Goal: Task Accomplishment & Management: Manage account settings

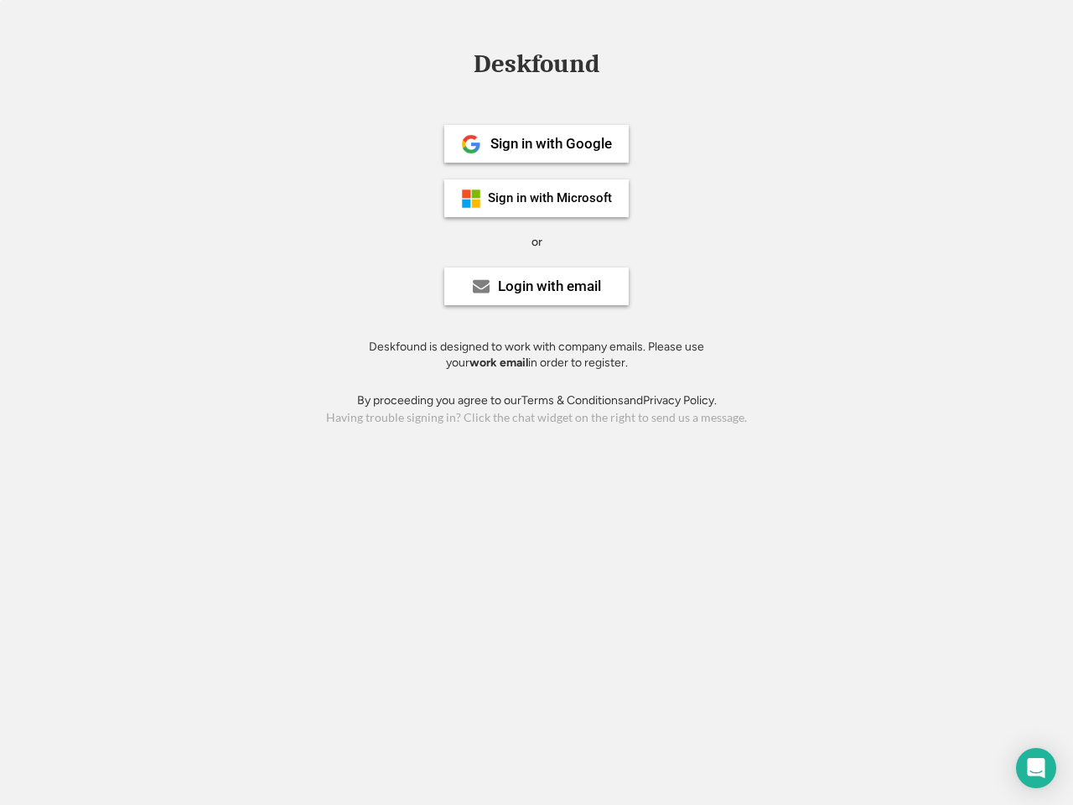
click at [537, 240] on div "or" at bounding box center [537, 242] width 11 height 17
click at [537, 67] on div "Deskfound" at bounding box center [536, 64] width 143 height 26
click at [459, 63] on div "Deskfound" at bounding box center [536, 67] width 1073 height 32
click at [537, 67] on div "Deskfound" at bounding box center [536, 64] width 143 height 26
click at [537, 241] on div "or" at bounding box center [537, 242] width 11 height 17
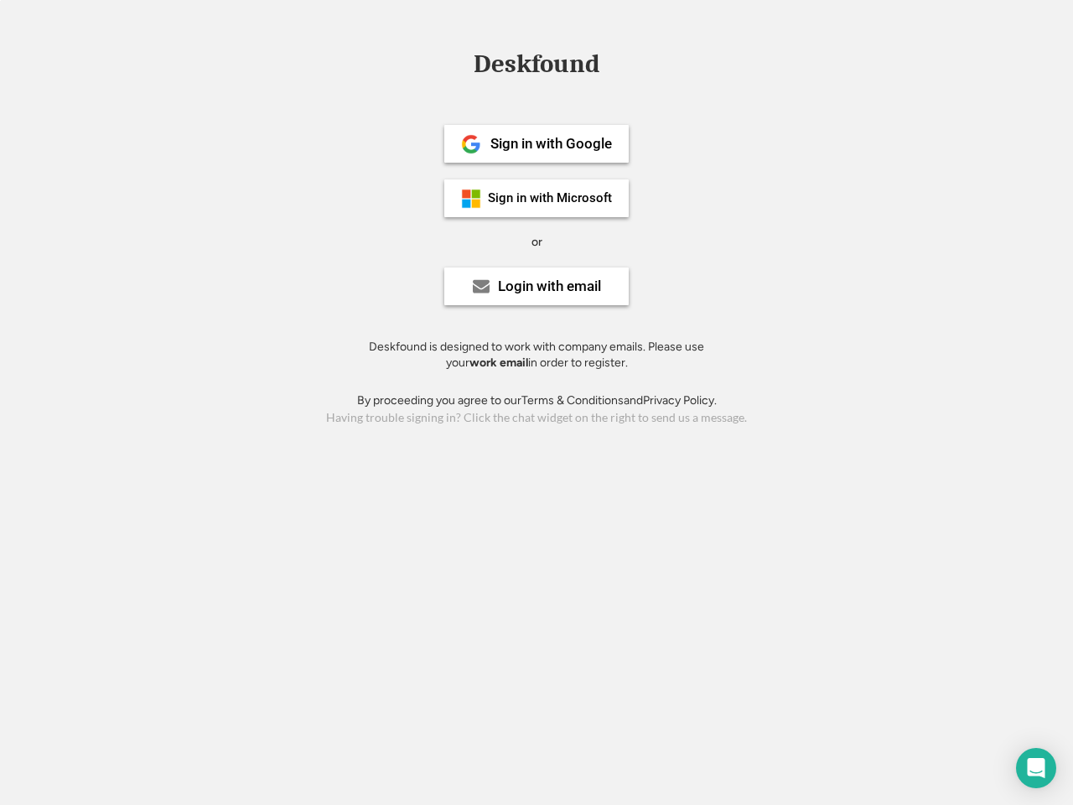
click at [537, 143] on div "Sign in with Google" at bounding box center [551, 144] width 122 height 14
click at [551, 143] on div "Sign in with Google" at bounding box center [551, 144] width 122 height 14
click at [471, 144] on img at bounding box center [471, 144] width 20 height 20
click at [537, 198] on div "Sign in with Microsoft" at bounding box center [550, 198] width 124 height 13
click at [551, 198] on div "Sign in with Microsoft" at bounding box center [550, 198] width 124 height 13
